Goal: Check status: Check status

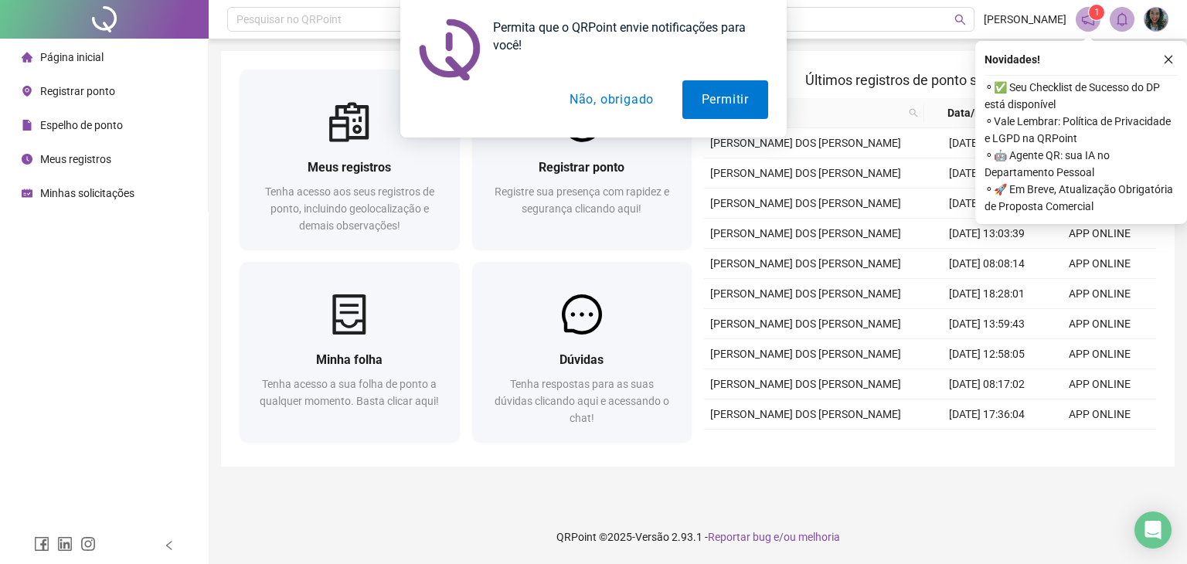
click at [623, 100] on button "Não, obrigado" at bounding box center [611, 99] width 123 height 39
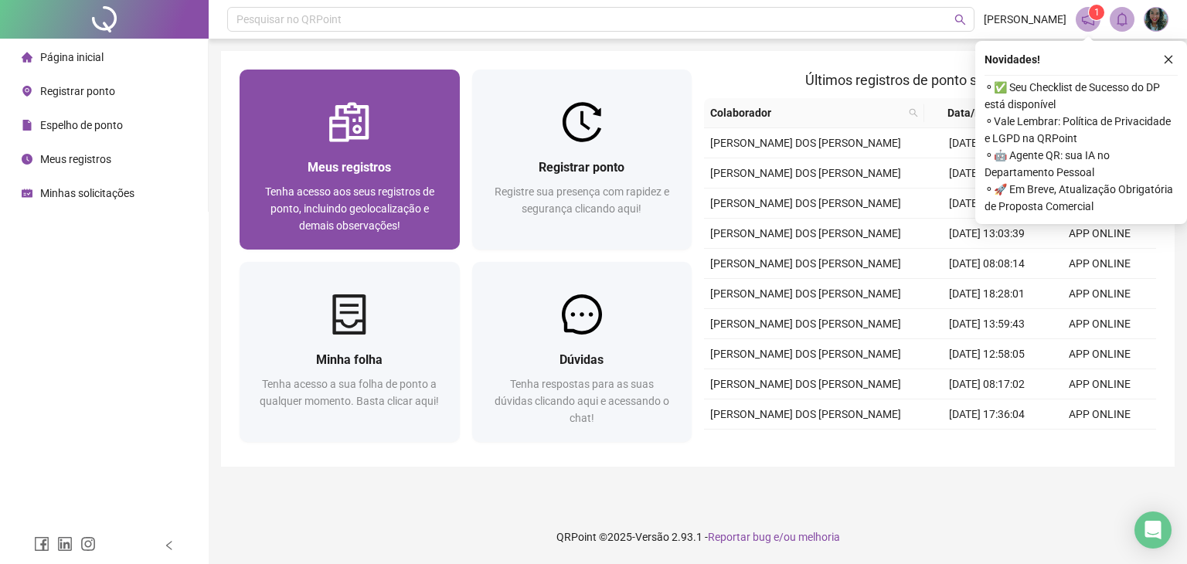
click at [343, 115] on img at bounding box center [349, 122] width 40 height 40
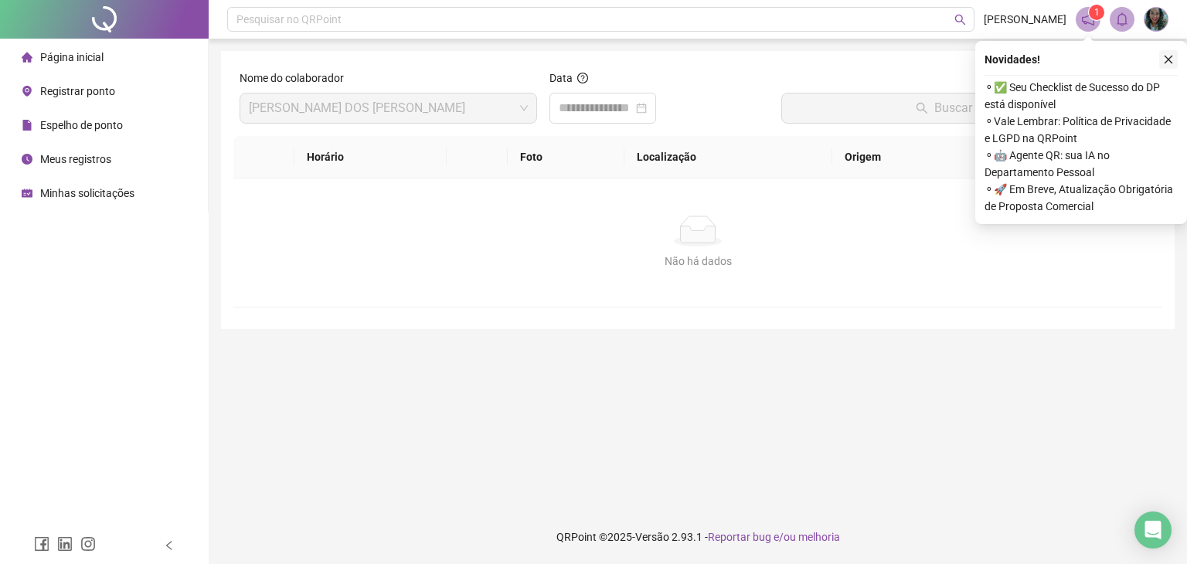
click at [1171, 65] on button "button" at bounding box center [1168, 59] width 19 height 19
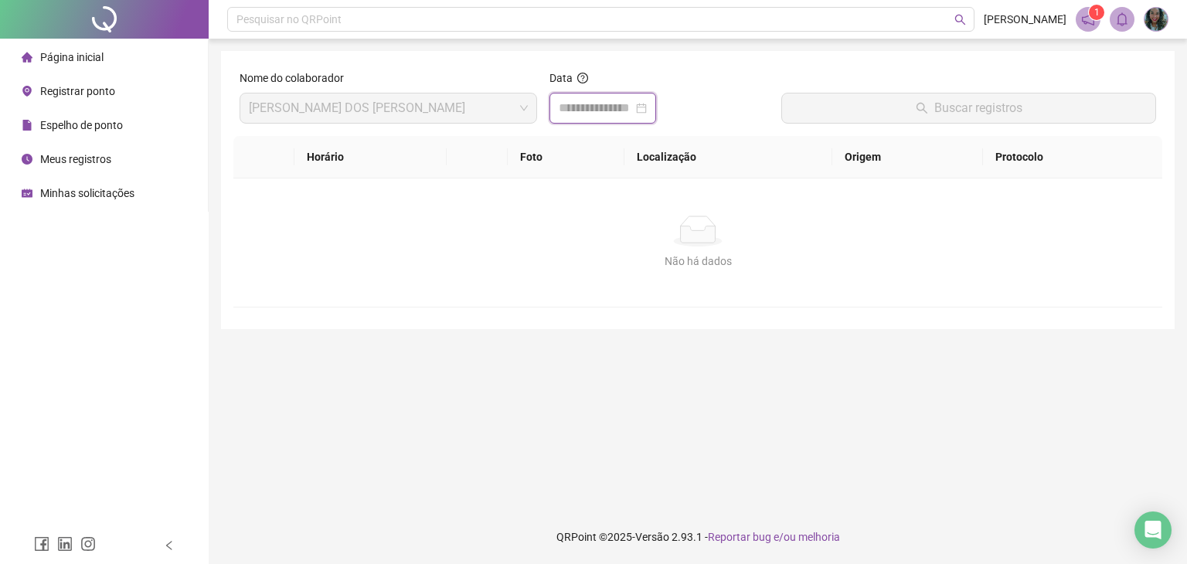
click at [567, 112] on input at bounding box center [596, 108] width 74 height 19
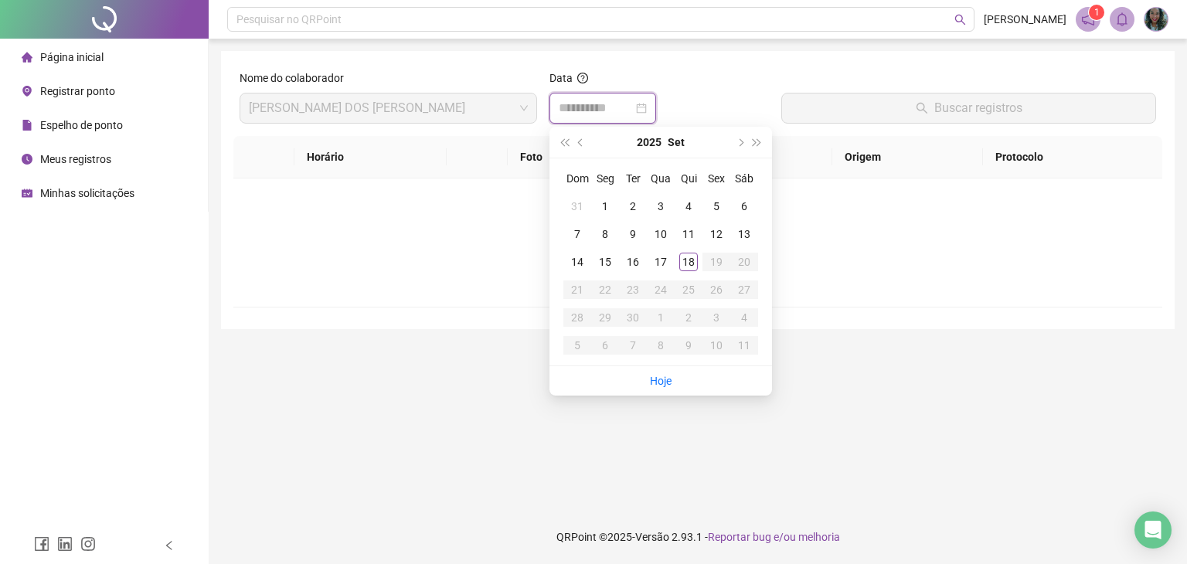
type input "**********"
click at [692, 268] on div "18" at bounding box center [688, 262] width 19 height 19
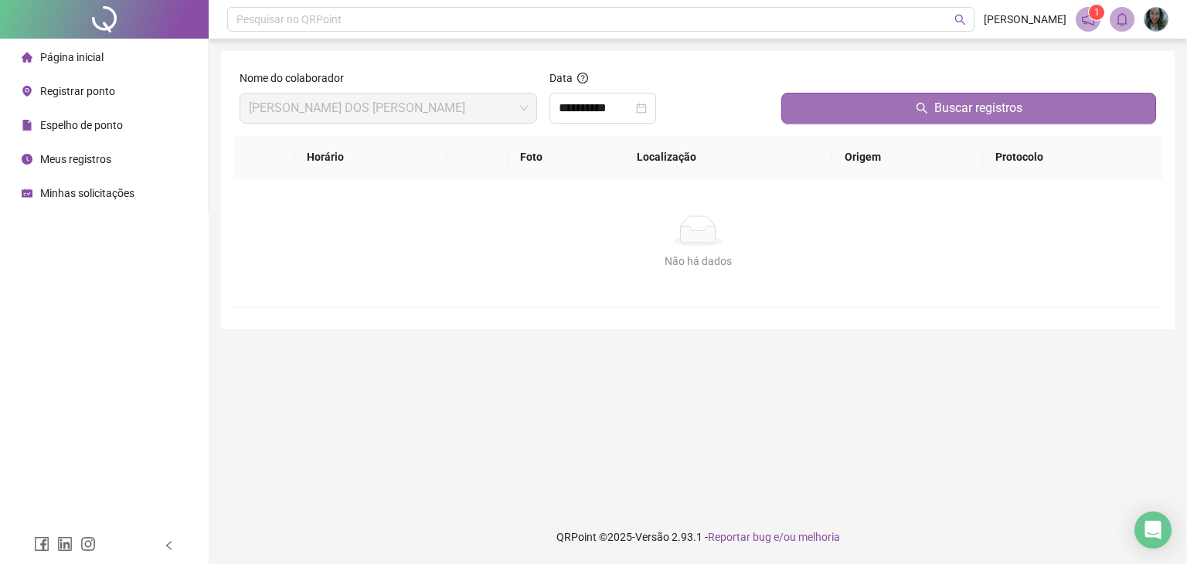
click at [829, 120] on button "Buscar registros" at bounding box center [968, 108] width 375 height 31
